Goal: Information Seeking & Learning: Learn about a topic

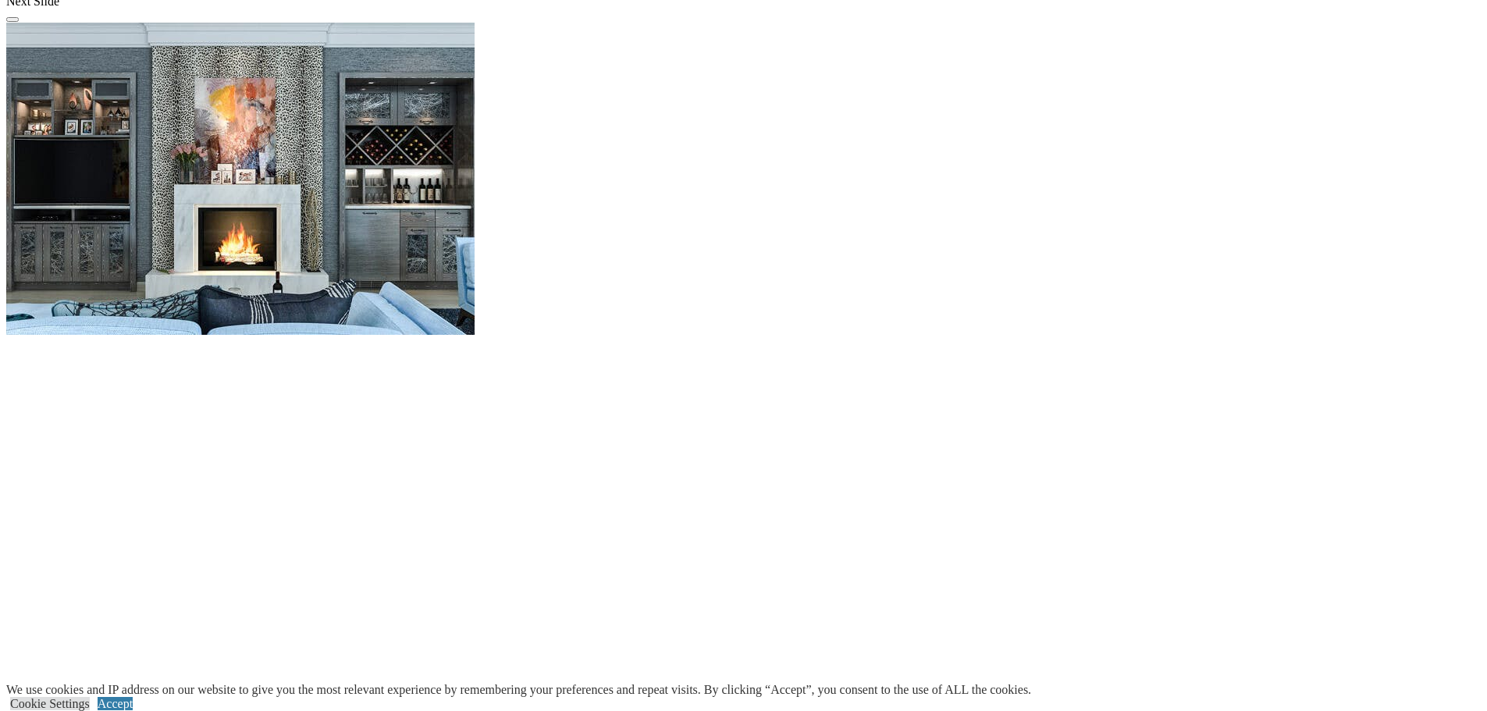
scroll to position [2108, 0]
